Goal: Obtain resource: Download file/media

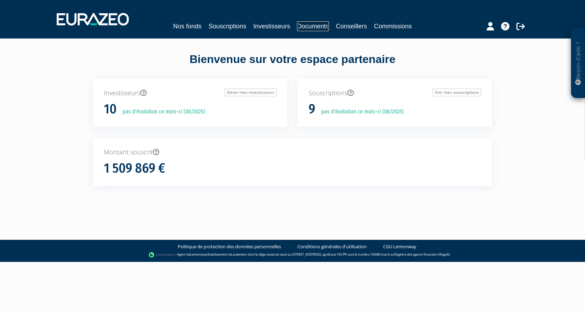
click at [302, 26] on link "Documents" at bounding box center [313, 26] width 32 height 10
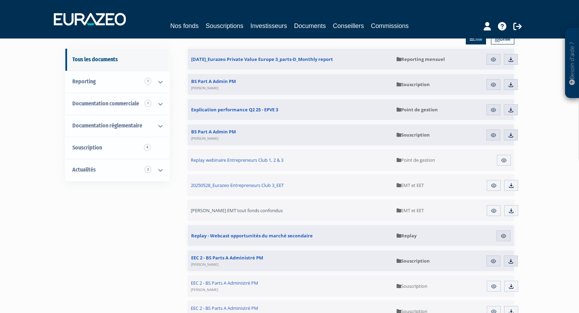
scroll to position [70, 0]
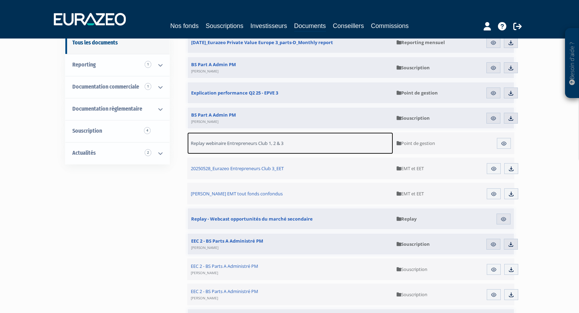
click at [241, 144] on span "Replay webinaire Entrepreneurs Club 1, 2 & 3" at bounding box center [237, 143] width 93 height 6
